Goal: Information Seeking & Learning: Learn about a topic

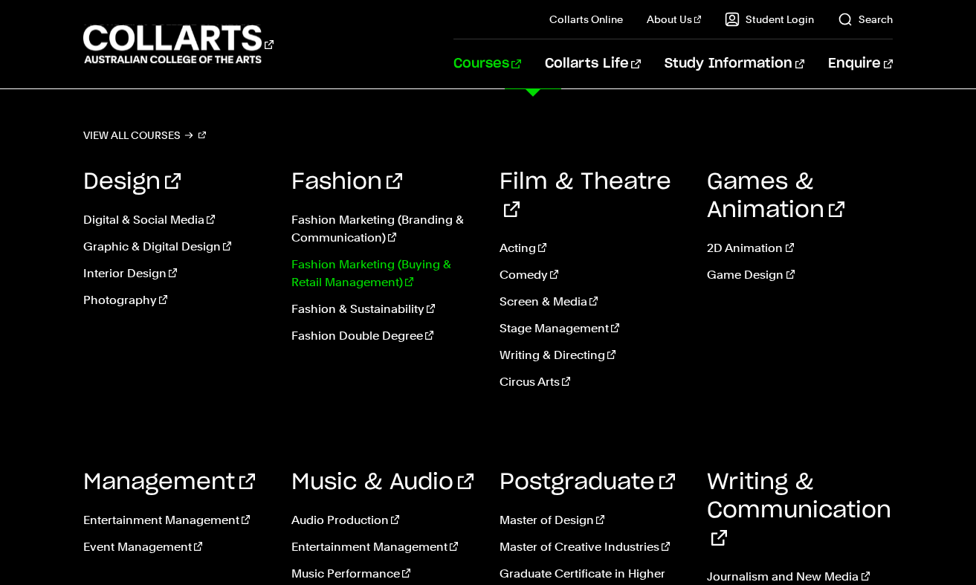
click at [368, 260] on link "Fashion Marketing (Buying & Retail Management)" at bounding box center [385, 274] width 186 height 36
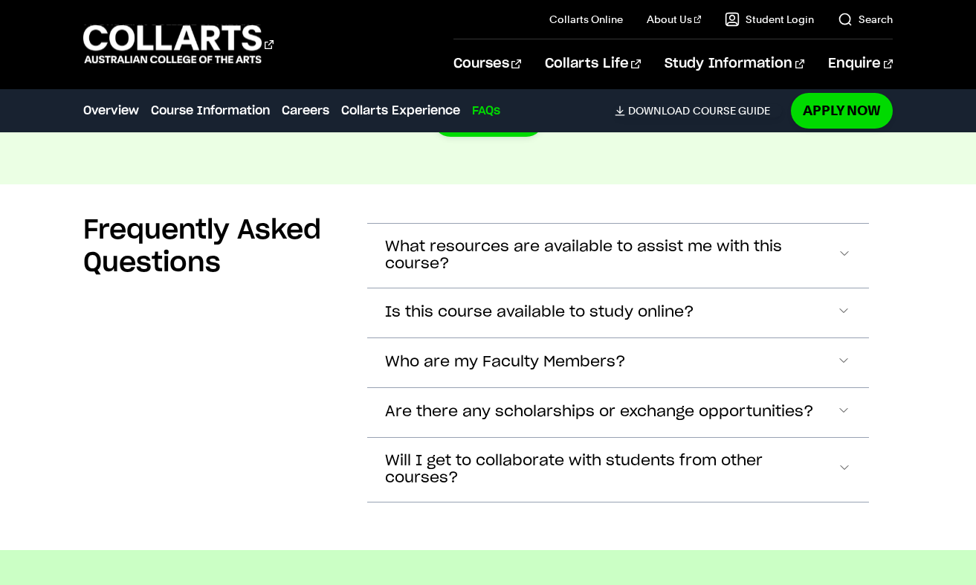
scroll to position [5234, 0]
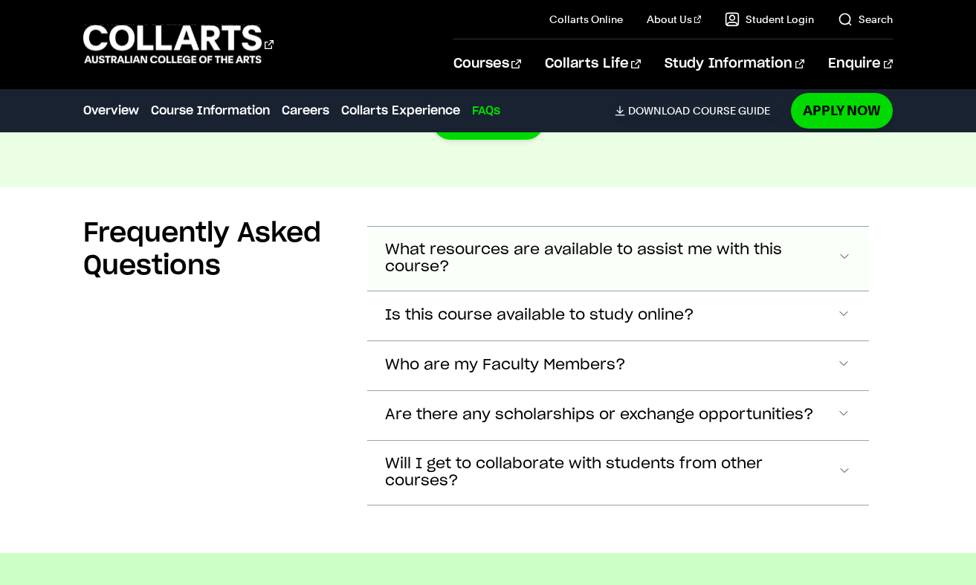
click at [480, 250] on span "What resources are available to assist me with this course?" at bounding box center [611, 259] width 452 height 34
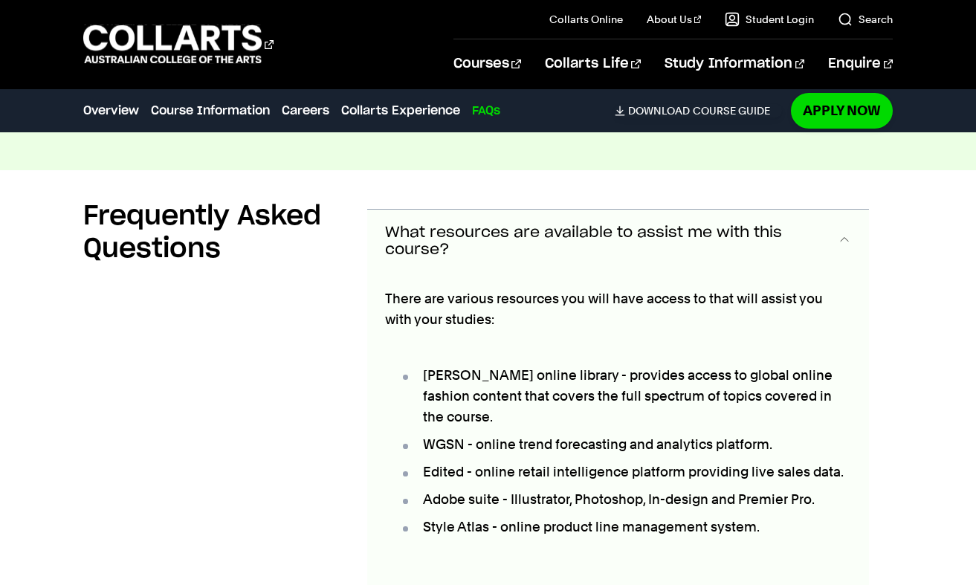
scroll to position [5249, 0]
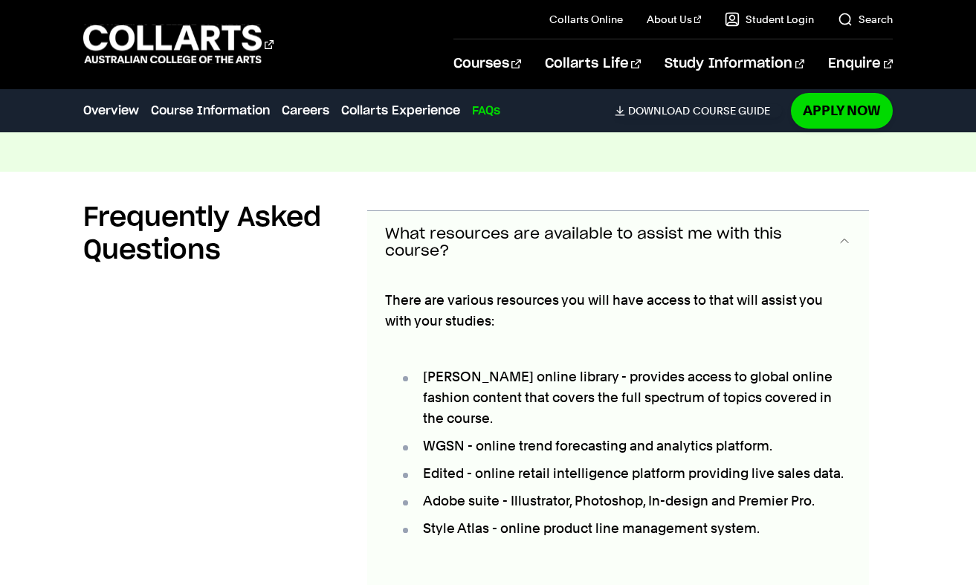
click at [506, 245] on button "What resources are available to assist me with this course?" at bounding box center [618, 243] width 503 height 64
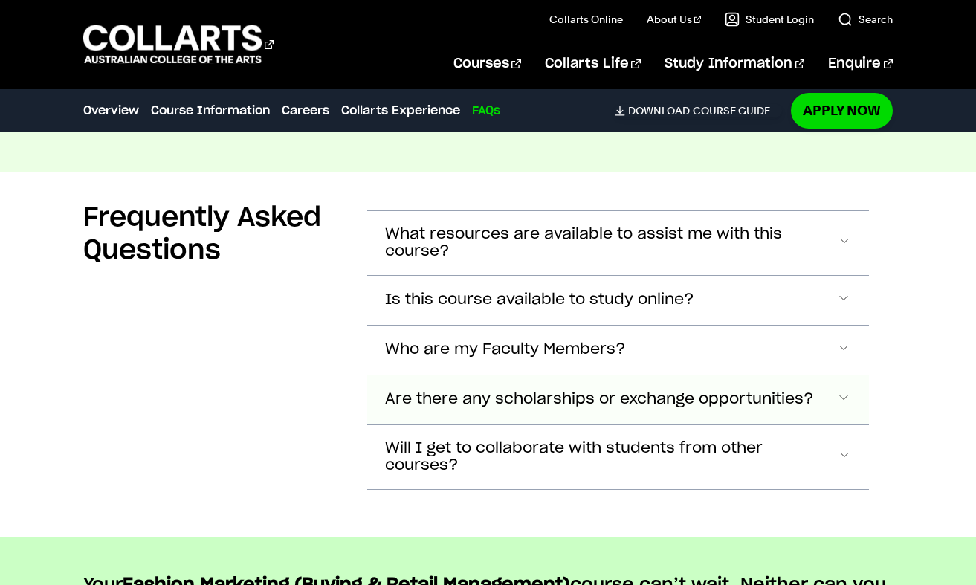
click at [573, 376] on button "Are there any scholarships or exchange opportunities?" at bounding box center [618, 400] width 503 height 49
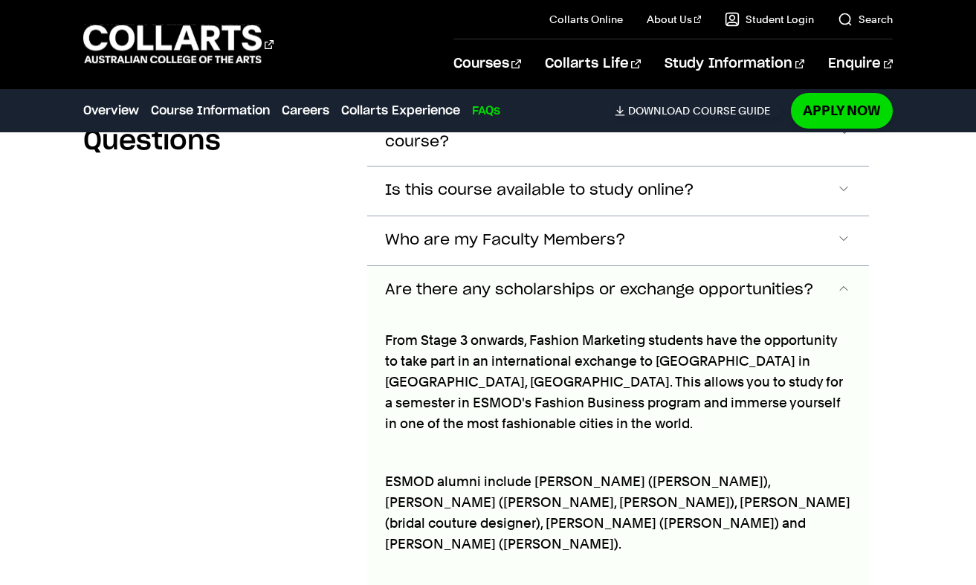
scroll to position [5350, 1]
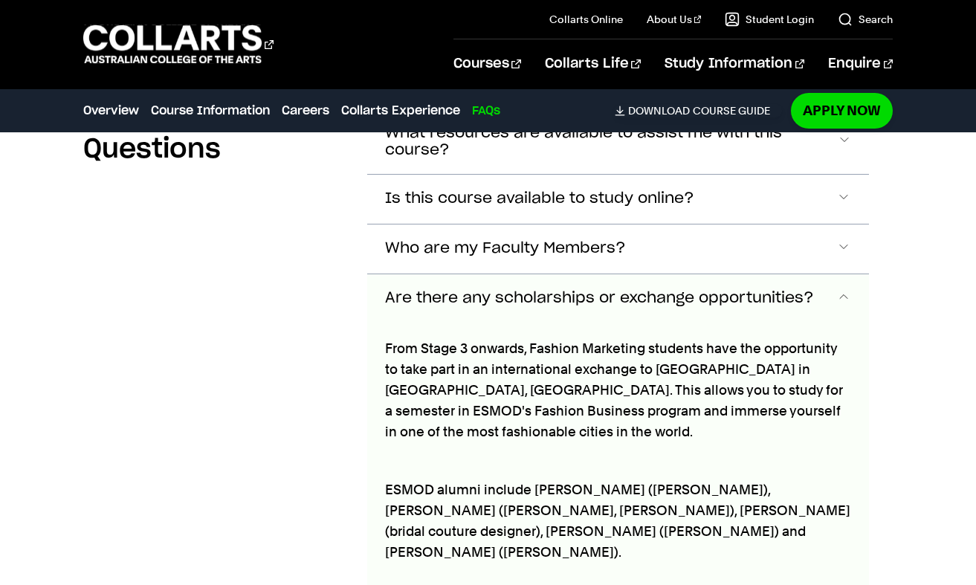
click at [608, 303] on button "Are there any scholarships or exchange opportunities?" at bounding box center [618, 298] width 503 height 49
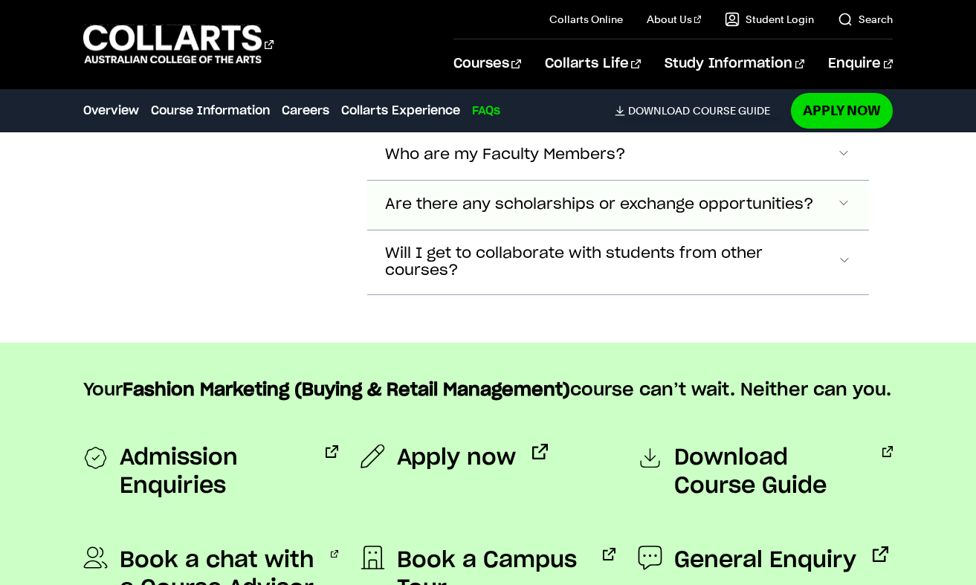
click at [643, 196] on span "Are there any scholarships or exchange opportunities?" at bounding box center [599, 204] width 429 height 17
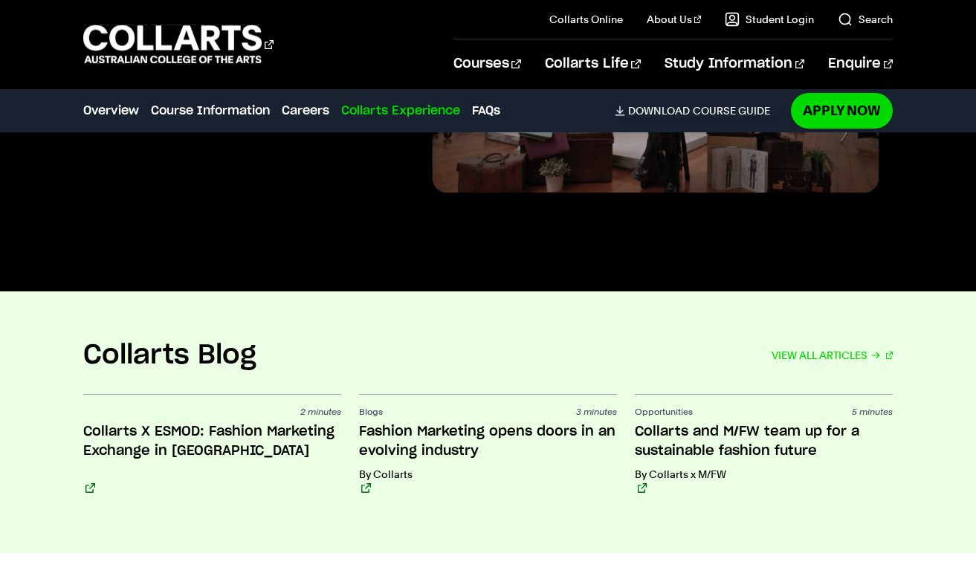
scroll to position [3744, 0]
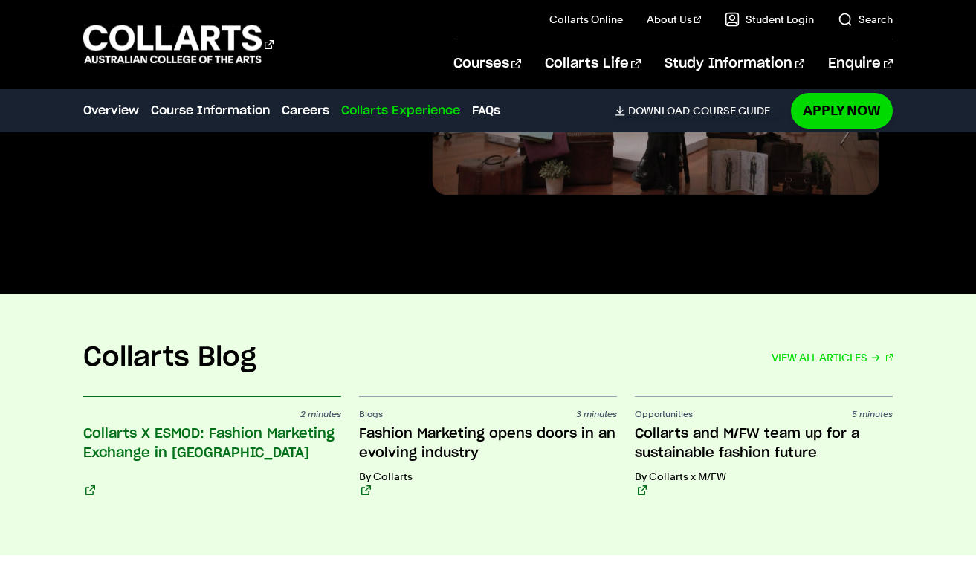
click at [260, 444] on h3 "Collarts X ESMOD: Fashion Marketing Exchange in Paris" at bounding box center [212, 454] width 258 height 59
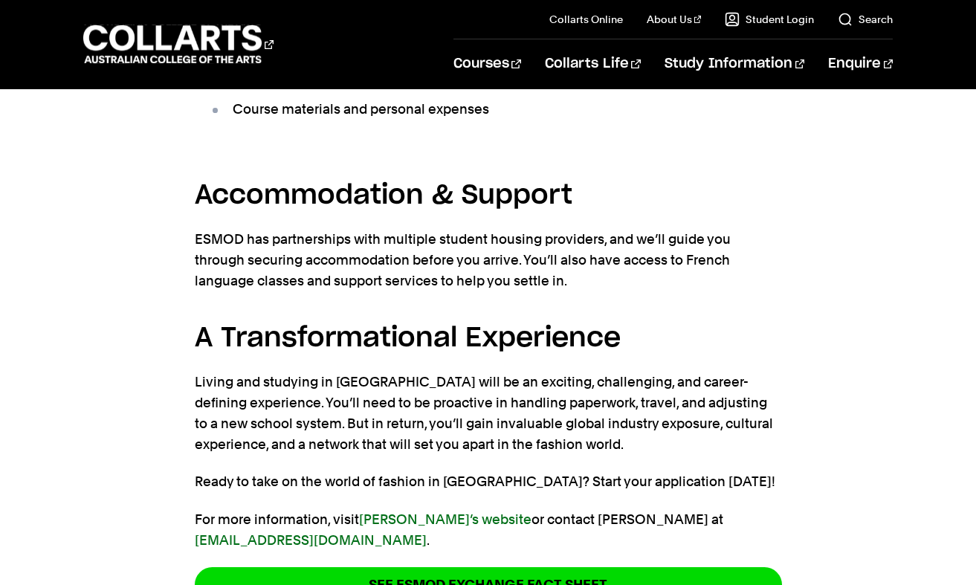
scroll to position [2747, 0]
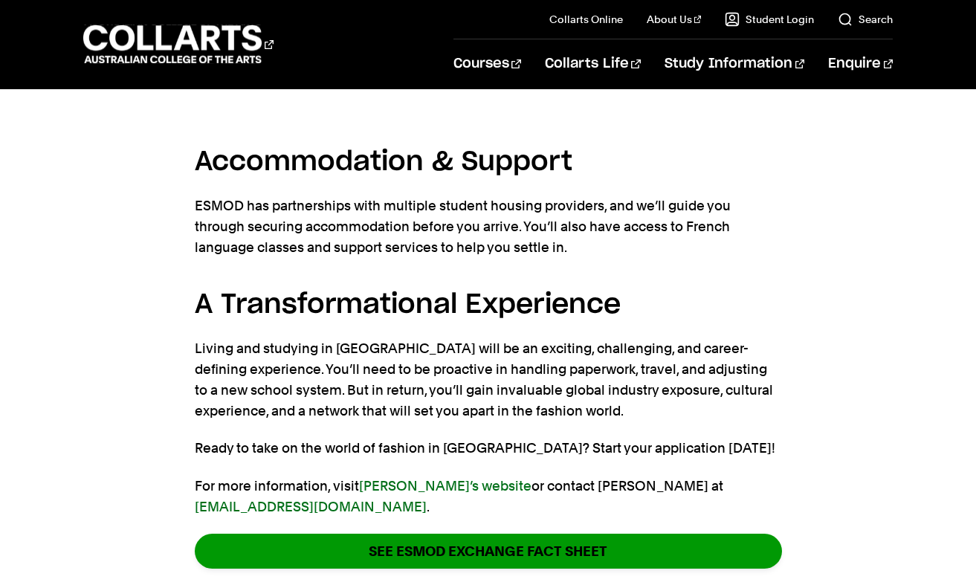
click at [391, 534] on link "See ESMOD Exchange Fact Sheet" at bounding box center [489, 551] width 588 height 35
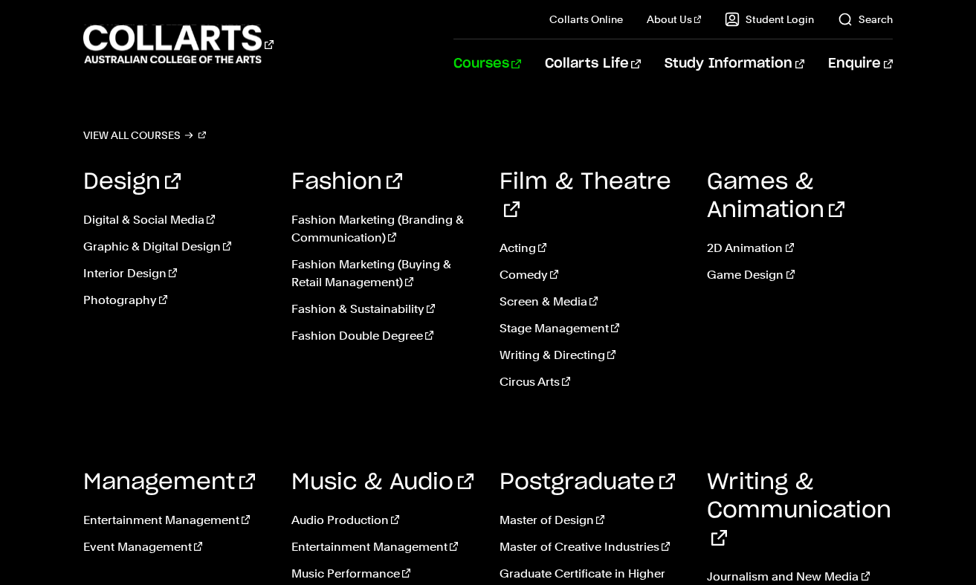
scroll to position [0, 0]
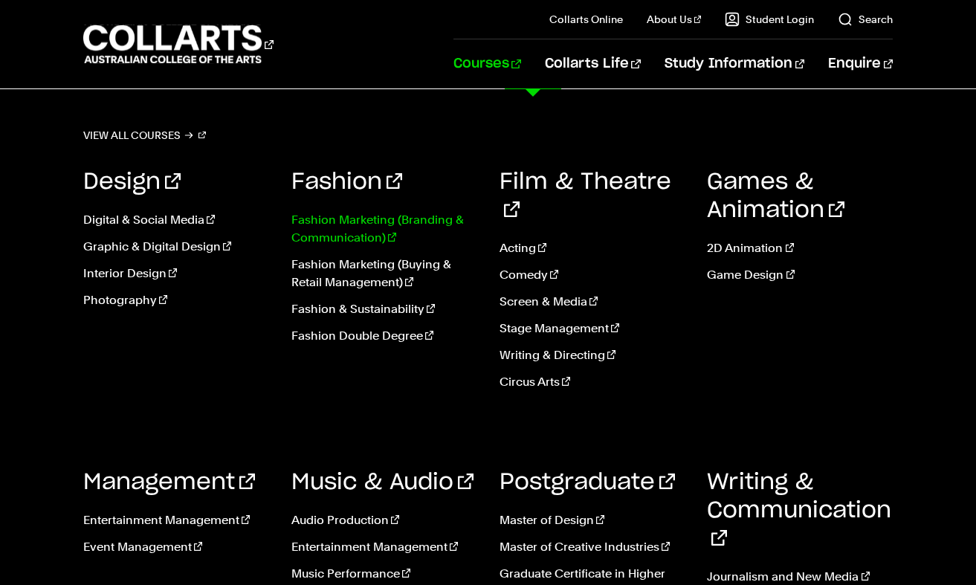
click at [367, 235] on link "Fashion Marketing (Branding & Communication)" at bounding box center [385, 229] width 186 height 36
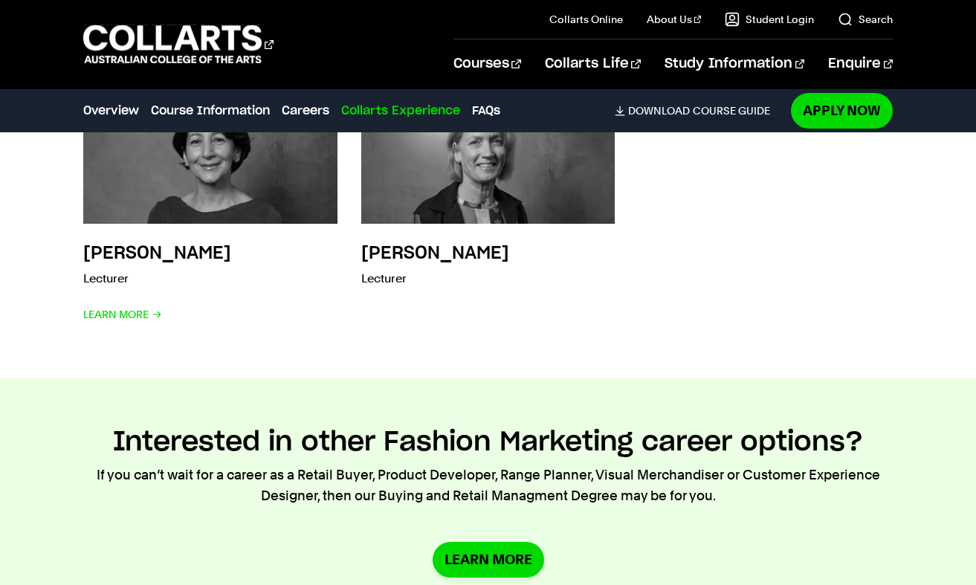
scroll to position [4836, 0]
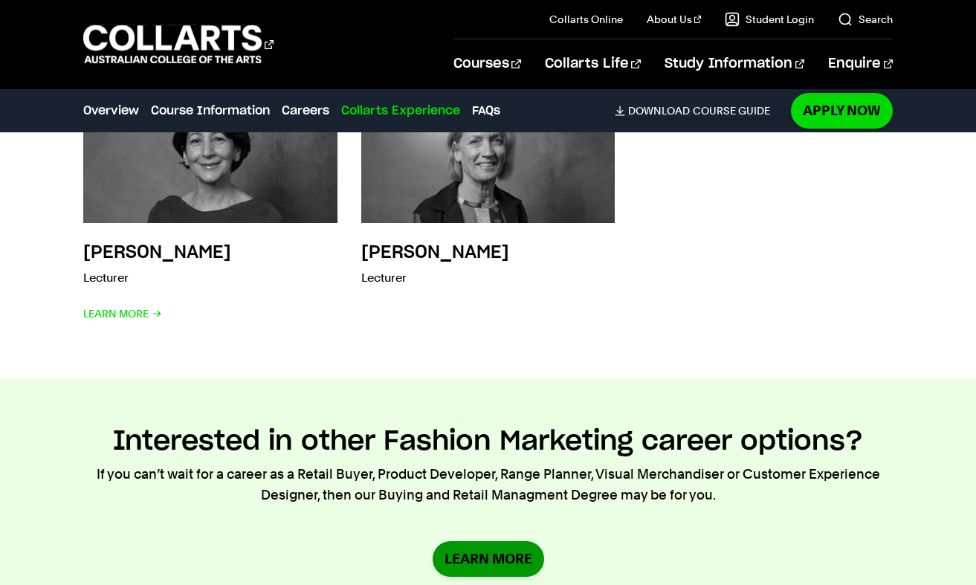
click at [495, 550] on link "Learn More" at bounding box center [489, 558] width 112 height 35
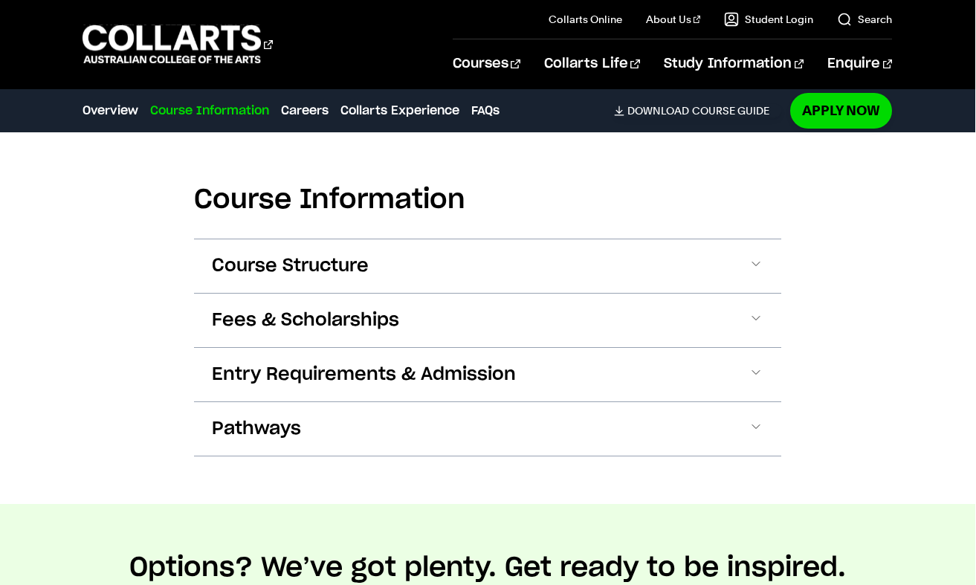
scroll to position [1428, 1]
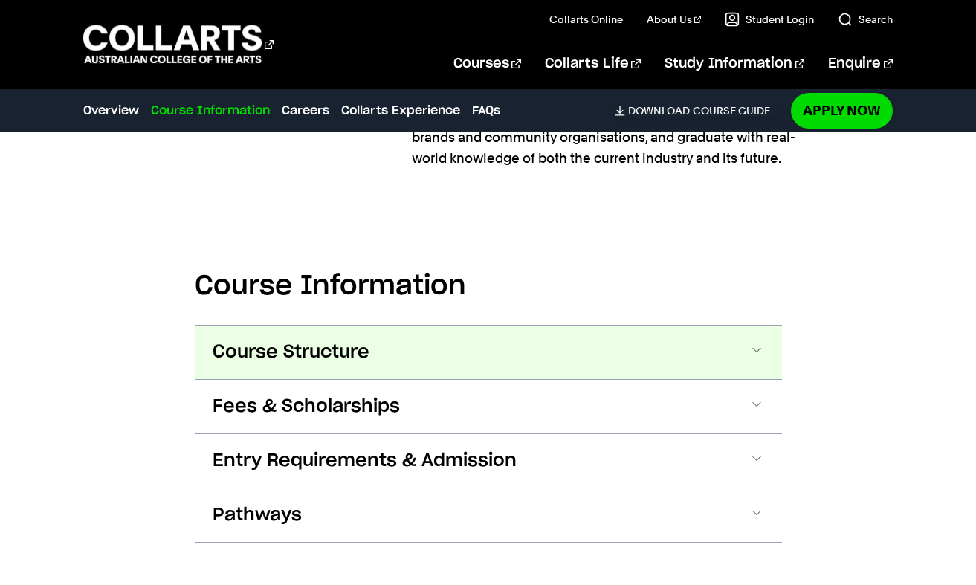
click at [471, 329] on button "Course Structure" at bounding box center [489, 353] width 588 height 54
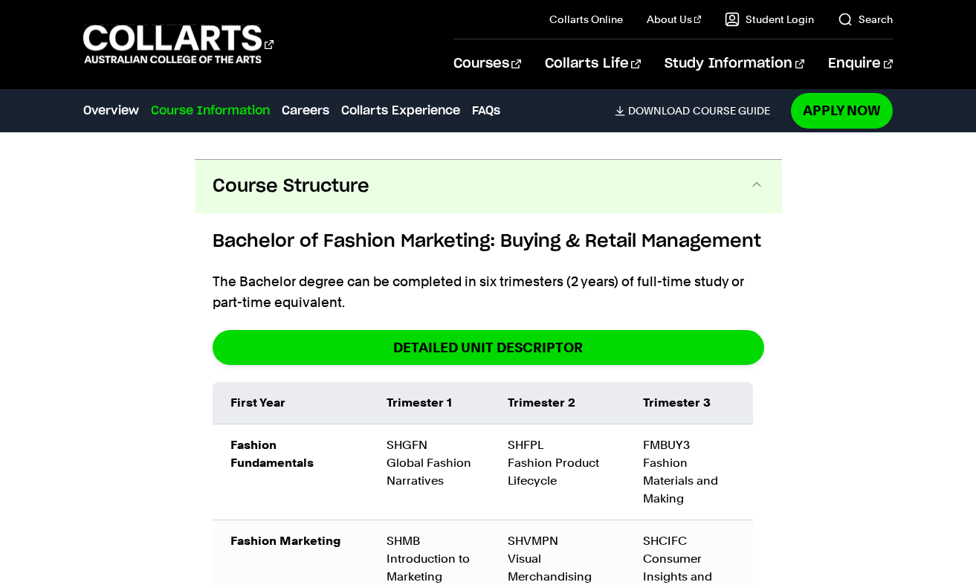
scroll to position [1619, 0]
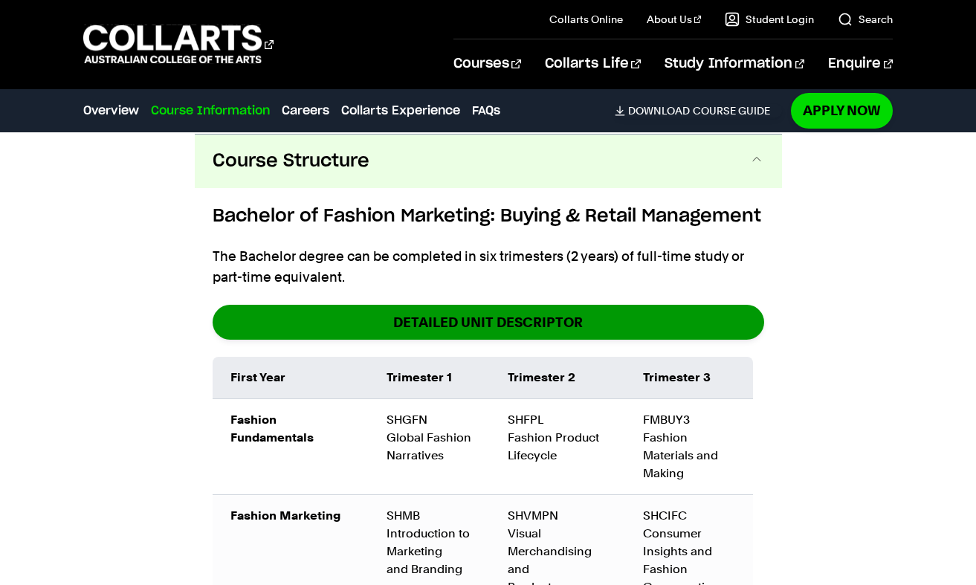
click at [457, 325] on link "DETAILED UNIT DESCRIPTOR" at bounding box center [489, 322] width 552 height 35
